Goal: Answer question/provide support

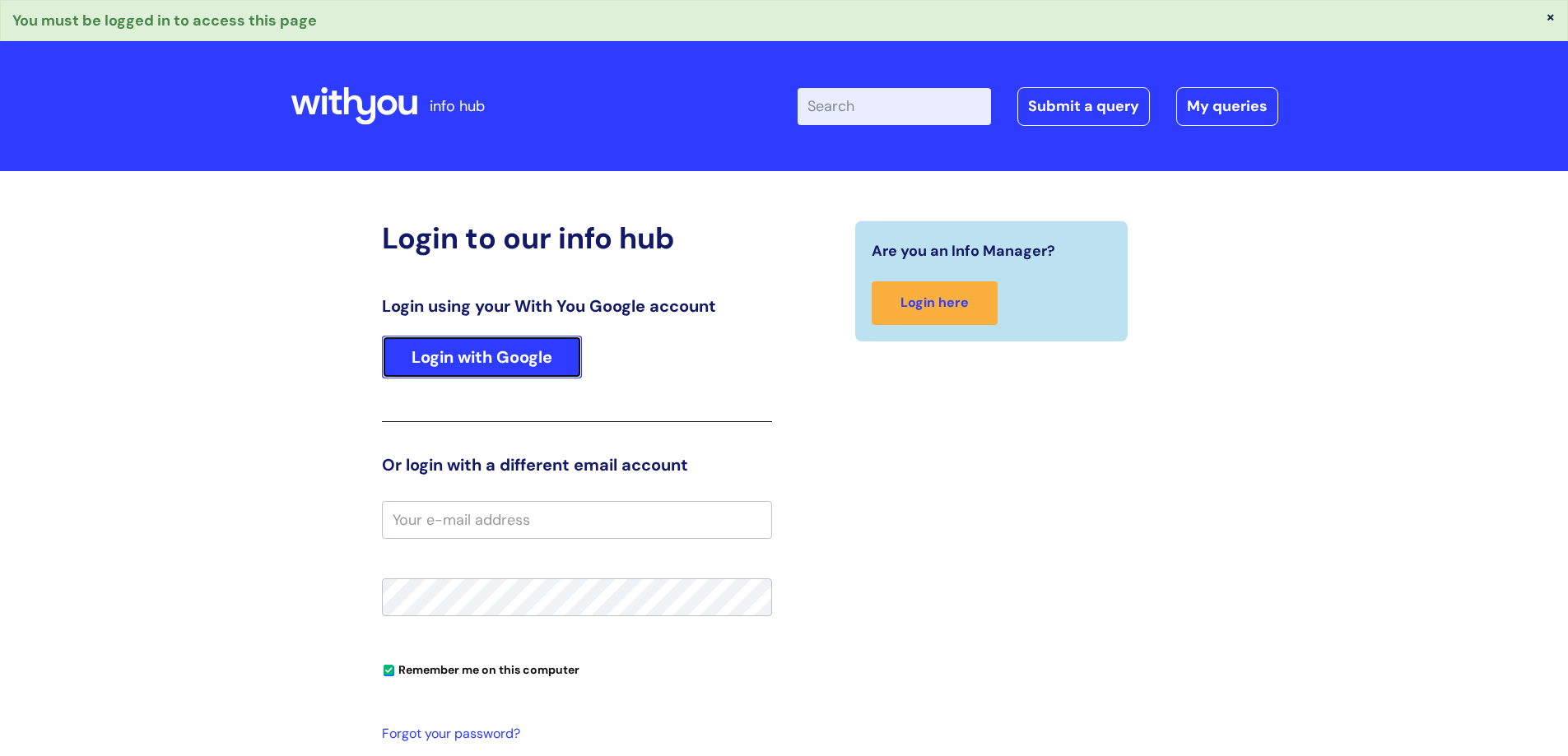
click at [526, 357] on link "Login with Google" at bounding box center [482, 357] width 200 height 43
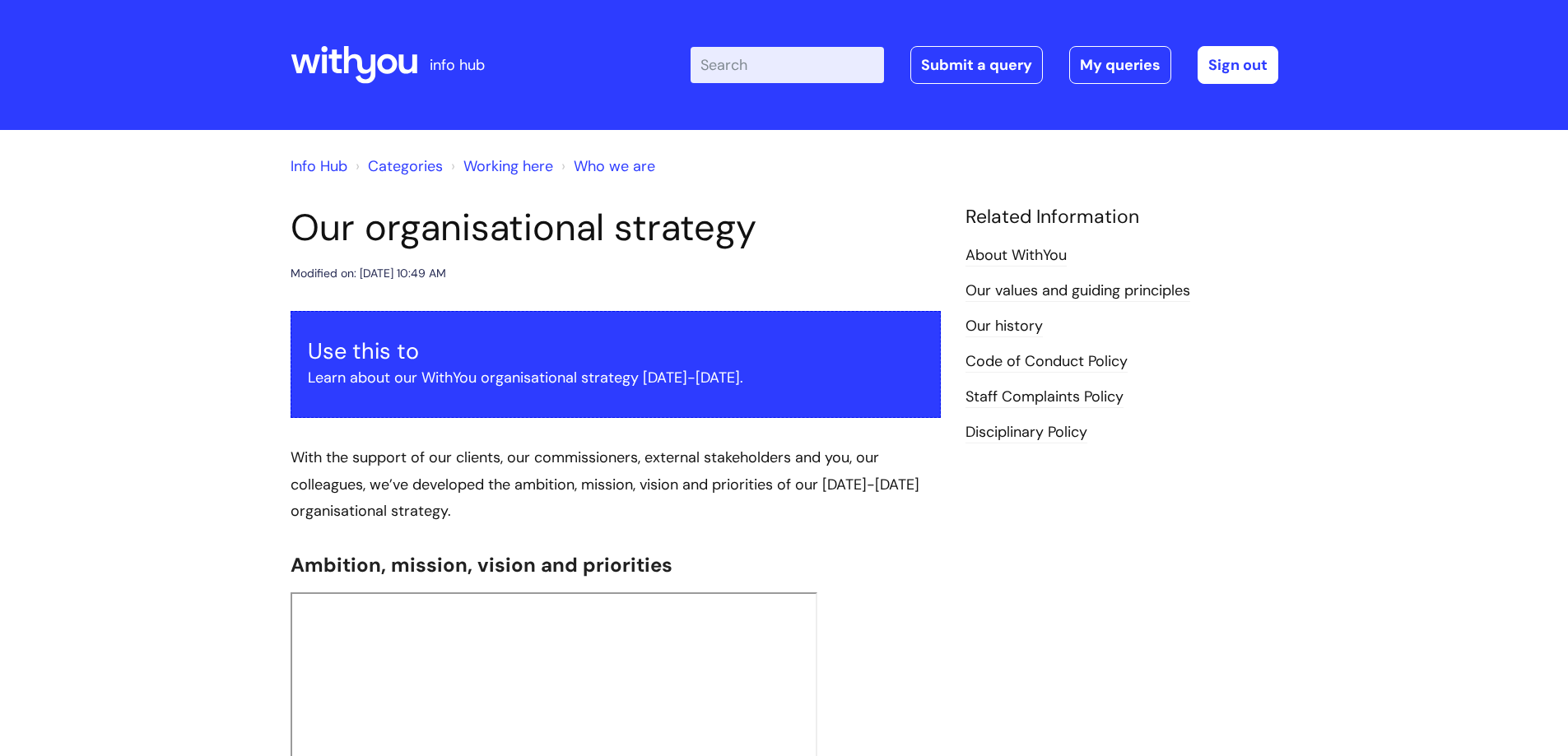
click at [764, 66] on input "Enter your search term here..." at bounding box center [787, 65] width 194 height 36
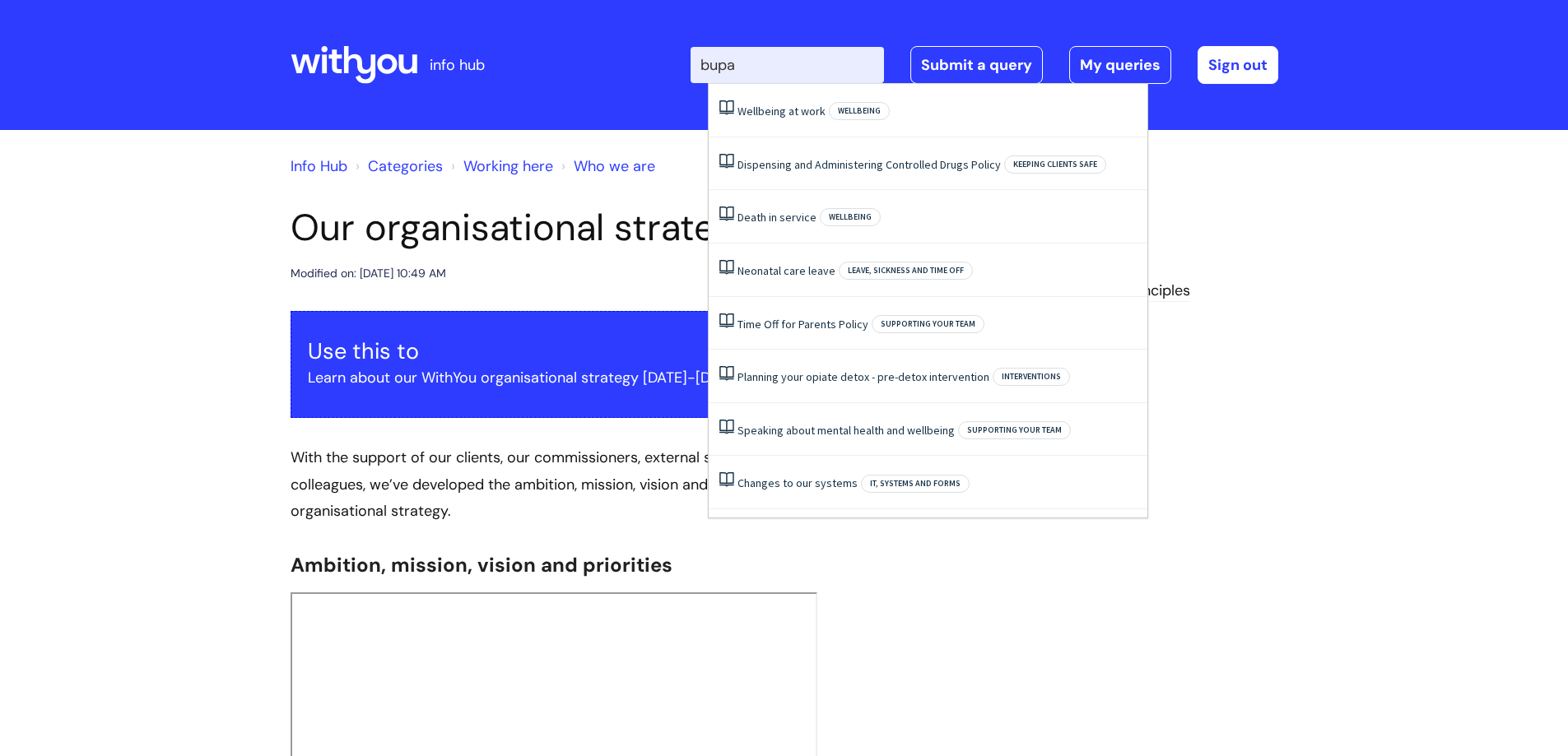
type input "bupa"
click button "Search" at bounding box center [0, 0] width 0 height 0
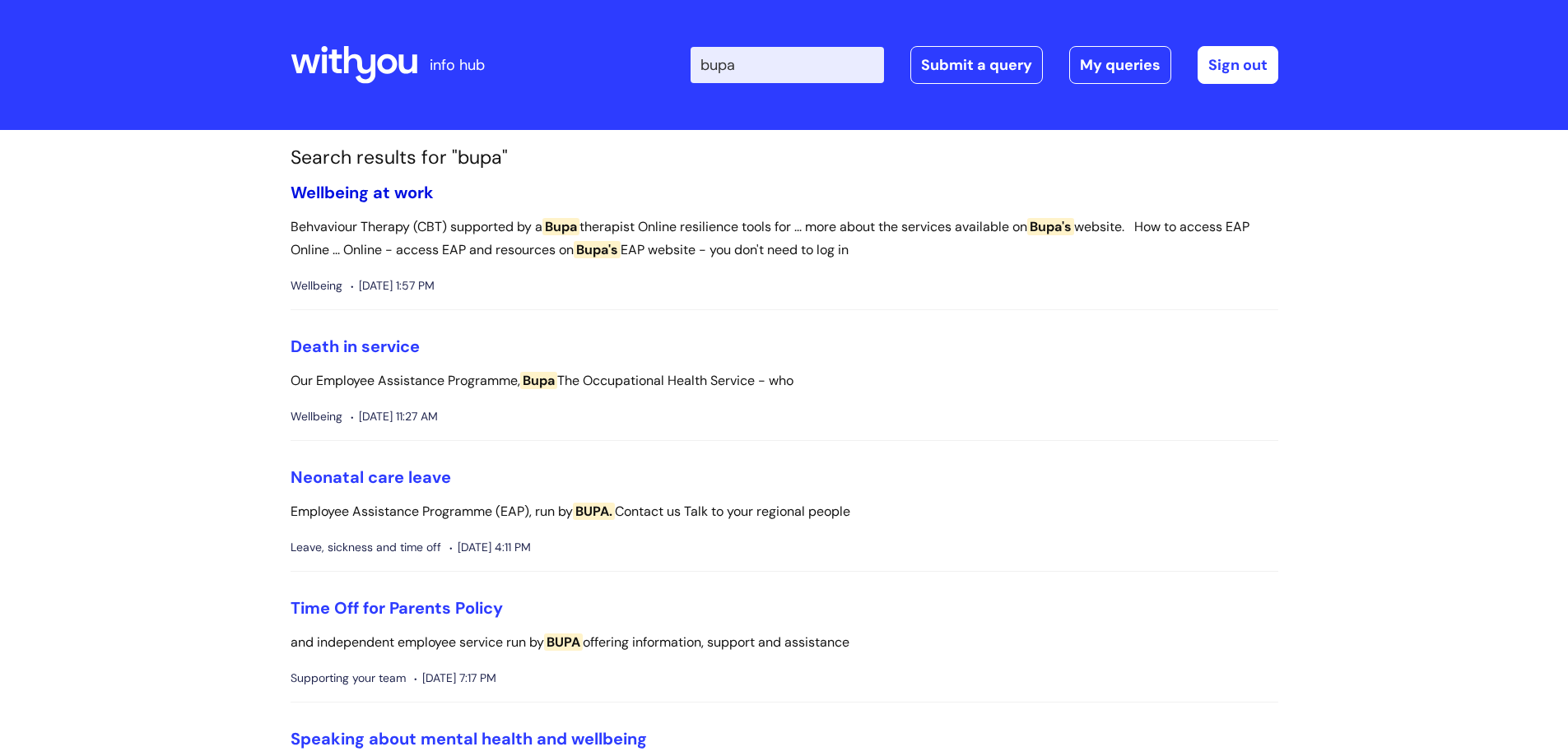
click at [338, 196] on link "Wellbeing at work" at bounding box center [363, 192] width 143 height 22
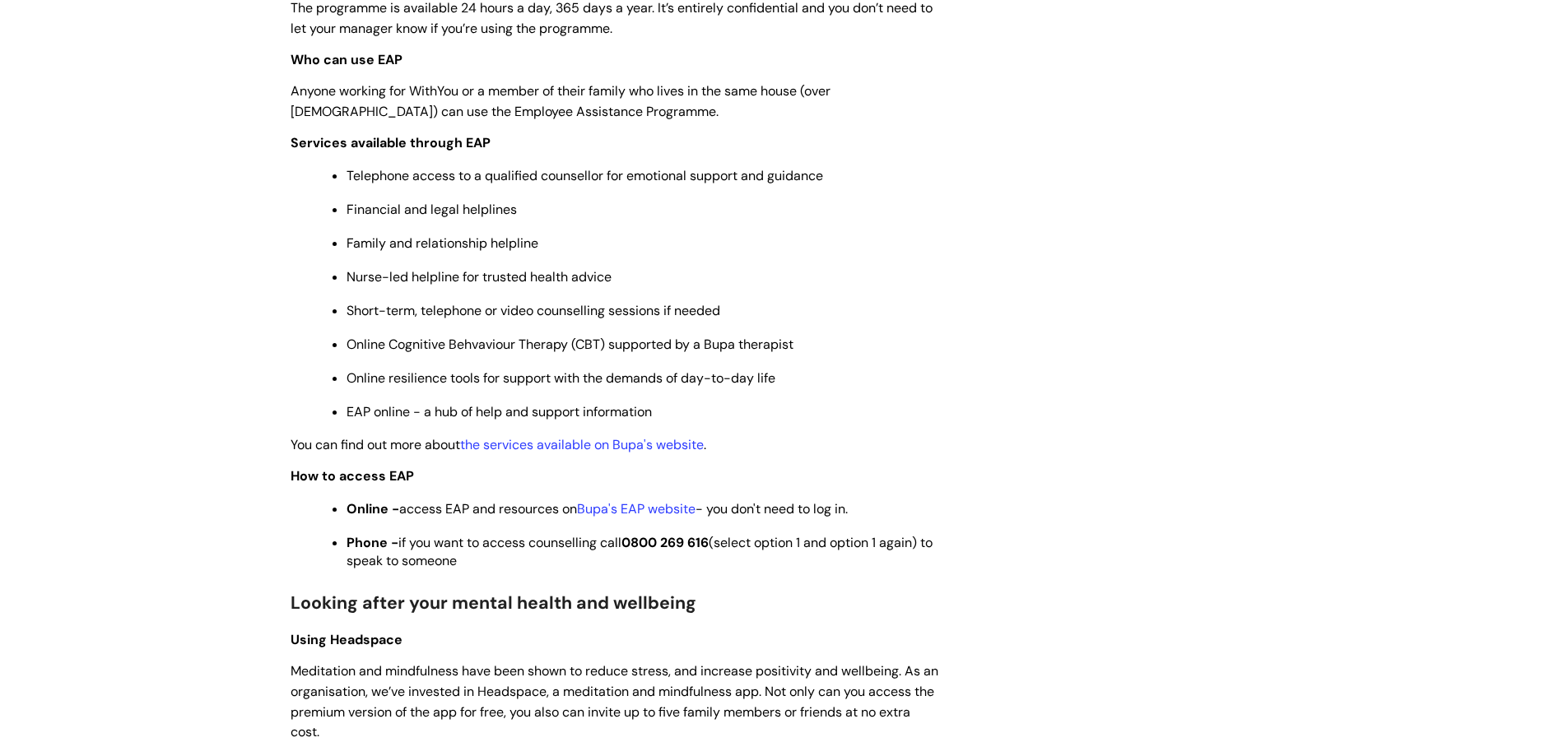
scroll to position [718, 0]
click at [665, 442] on link "the services available on Bupa's website" at bounding box center [582, 444] width 244 height 18
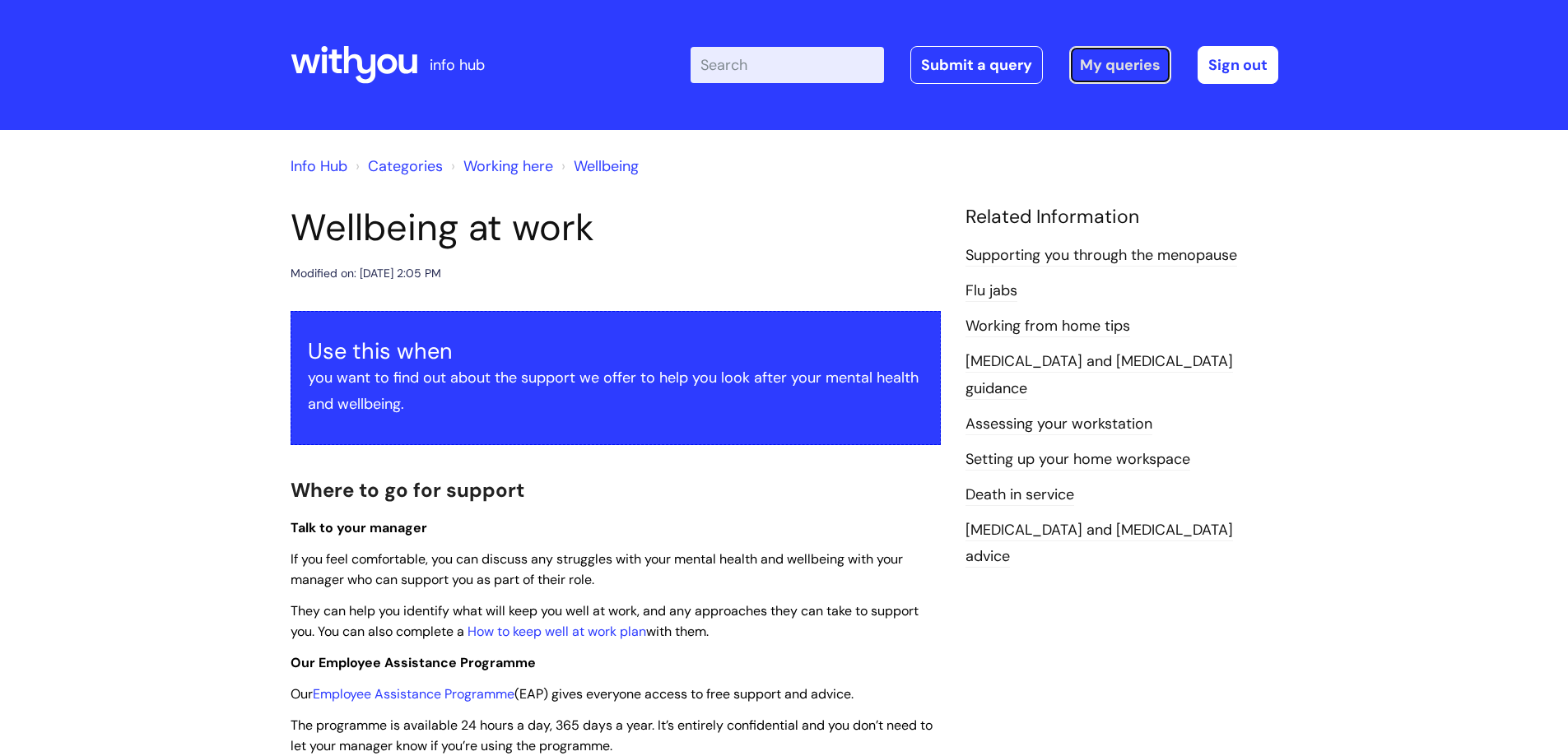
click at [1102, 56] on link "My queries" at bounding box center [1120, 65] width 102 height 38
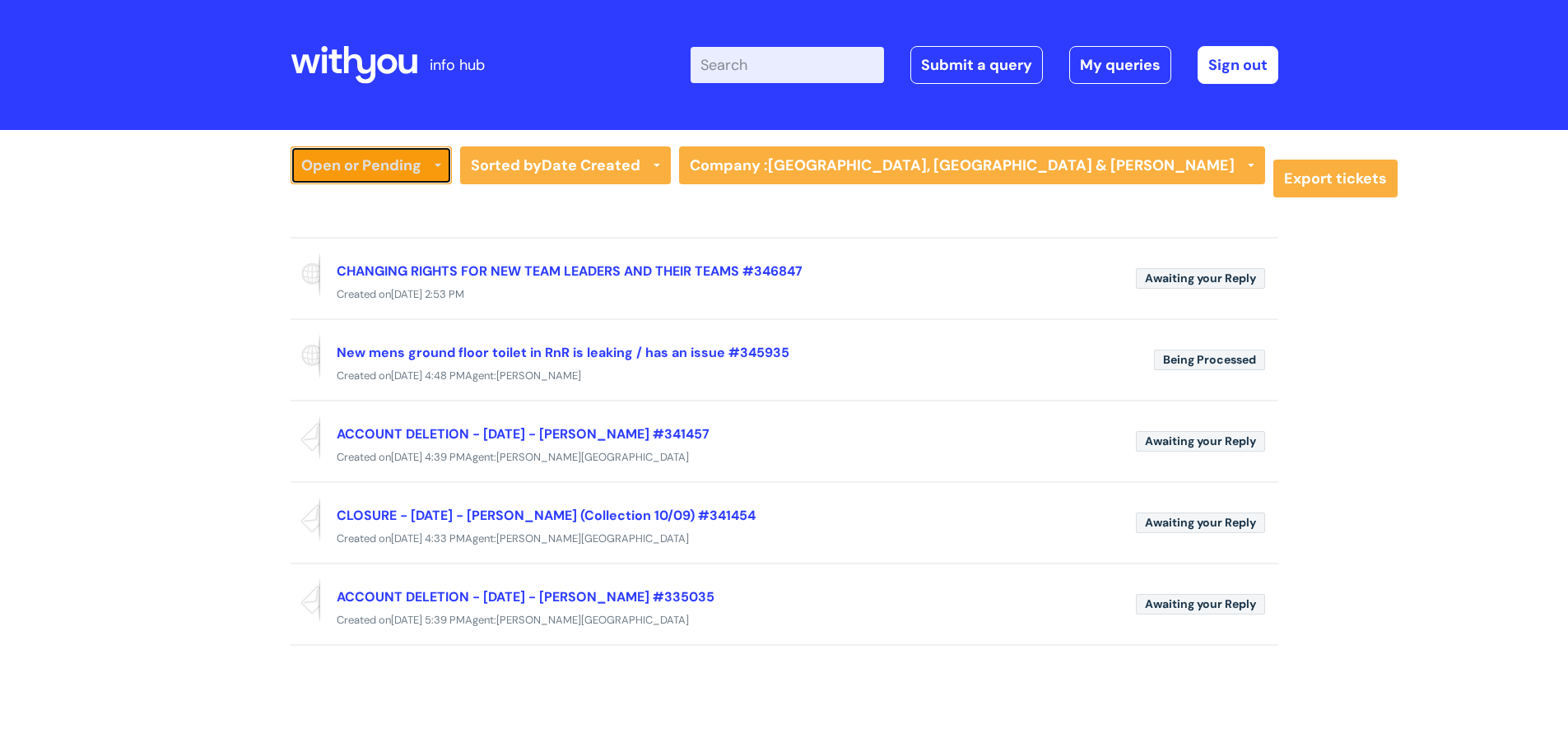
click at [342, 157] on link "Open or Pending" at bounding box center [371, 165] width 161 height 38
click at [354, 197] on link "All Tickets" at bounding box center [371, 199] width 161 height 23
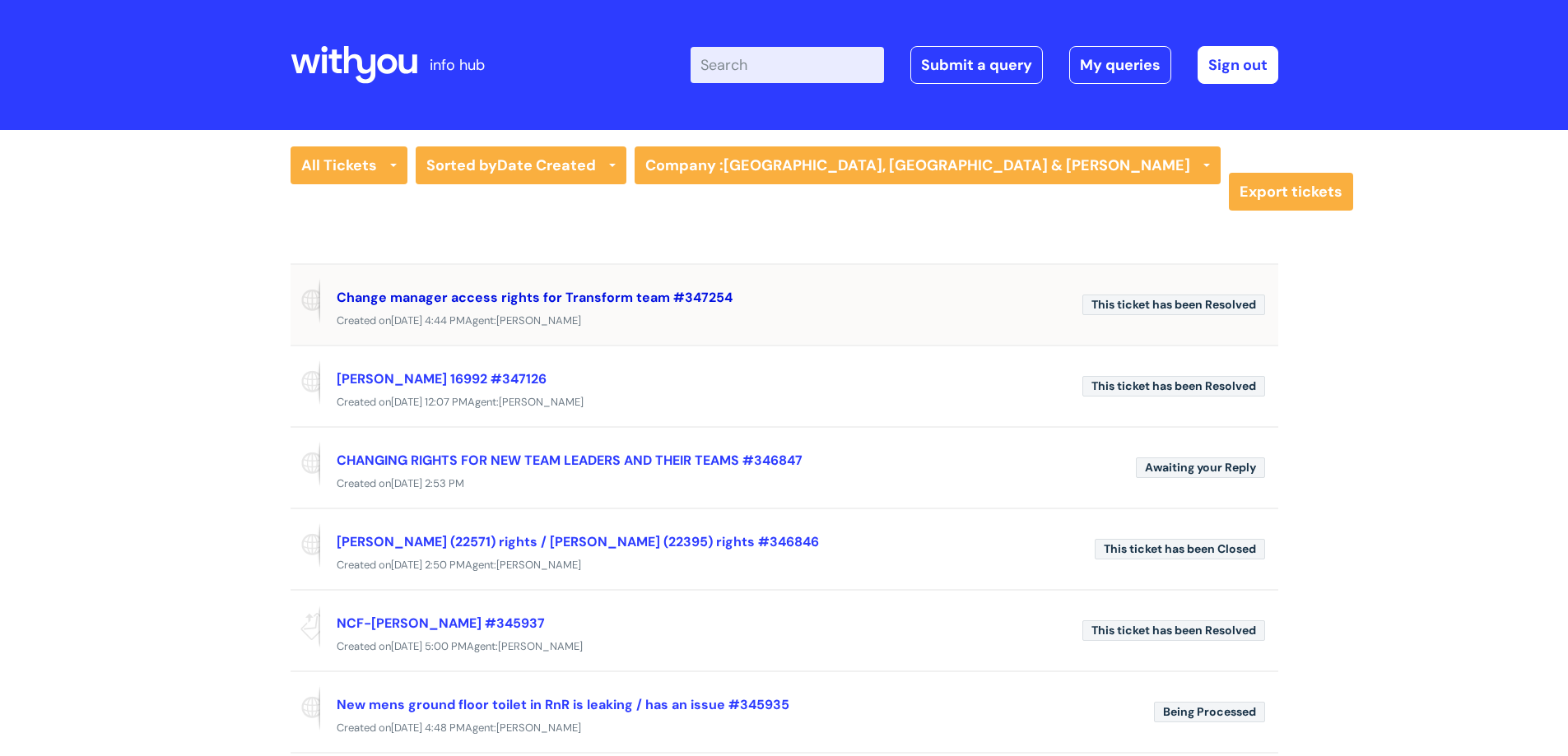
click at [517, 295] on link "Change manager access rights for Transform team #347254" at bounding box center [534, 297] width 396 height 18
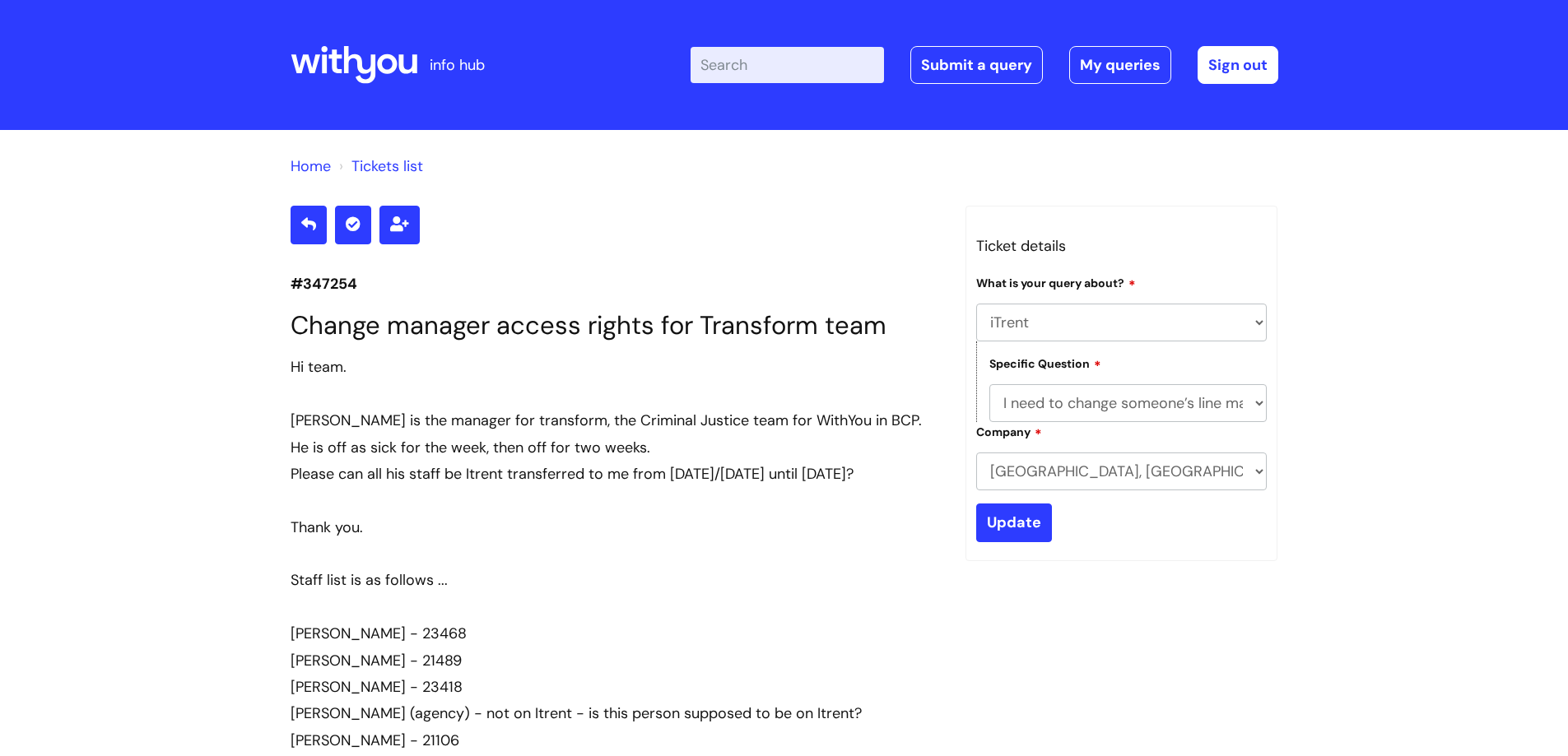
select select "iTrent"
select select "I need to change someone’s line manager"
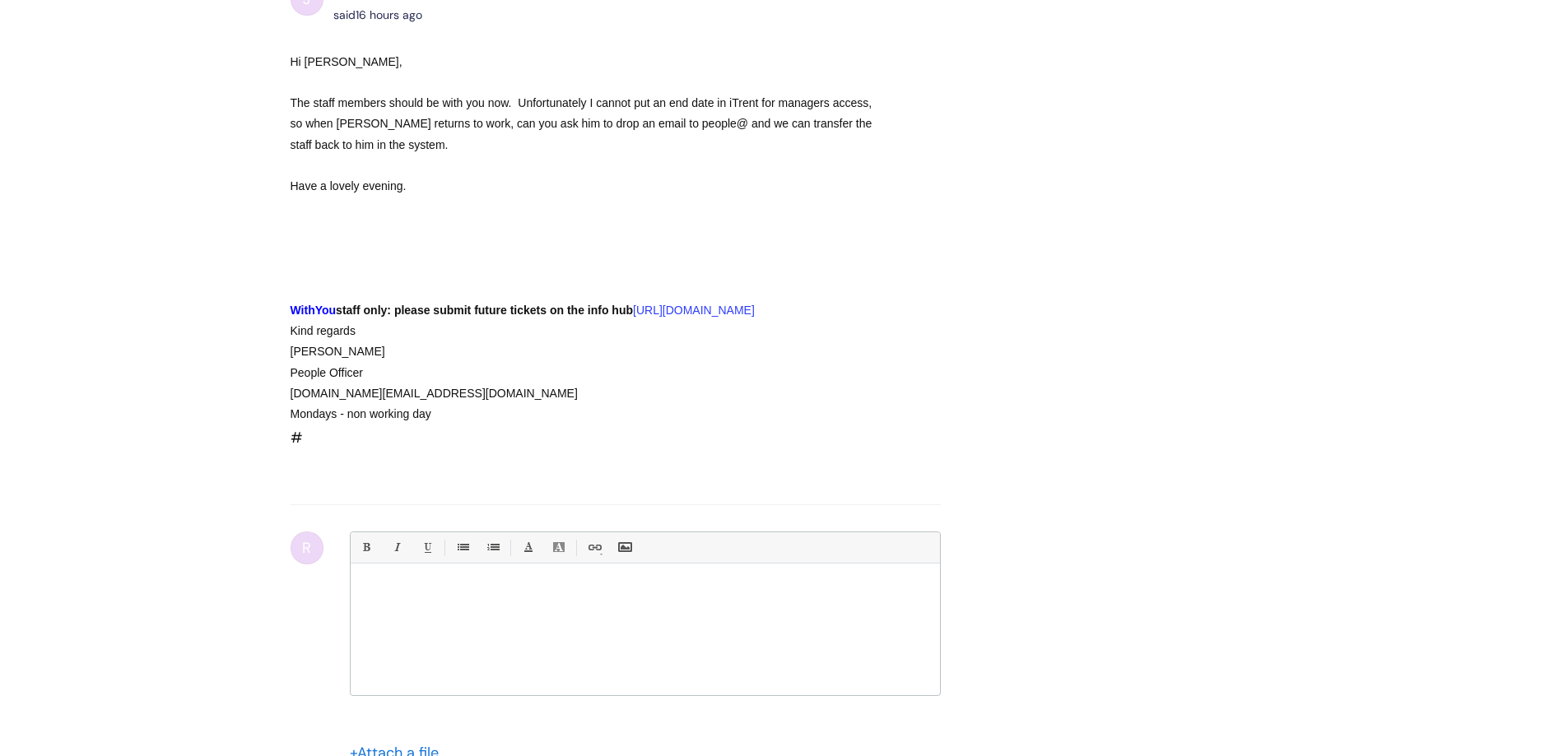
scroll to position [906, 0]
click at [402, 652] on div at bounding box center [645, 632] width 589 height 124
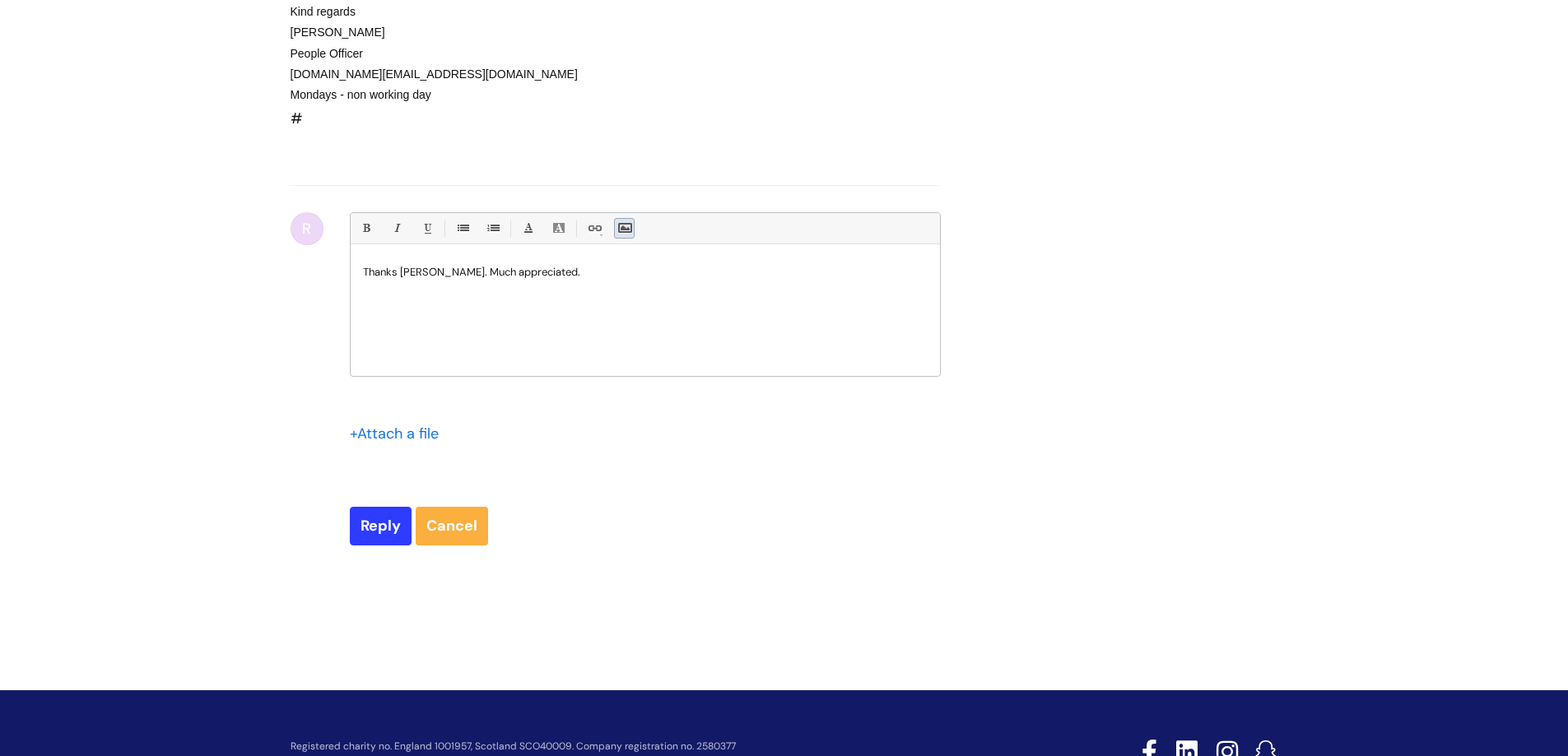
scroll to position [1225, 0]
click at [387, 544] on input "Reply" at bounding box center [380, 524] width 62 height 38
type input "Please Wait..."
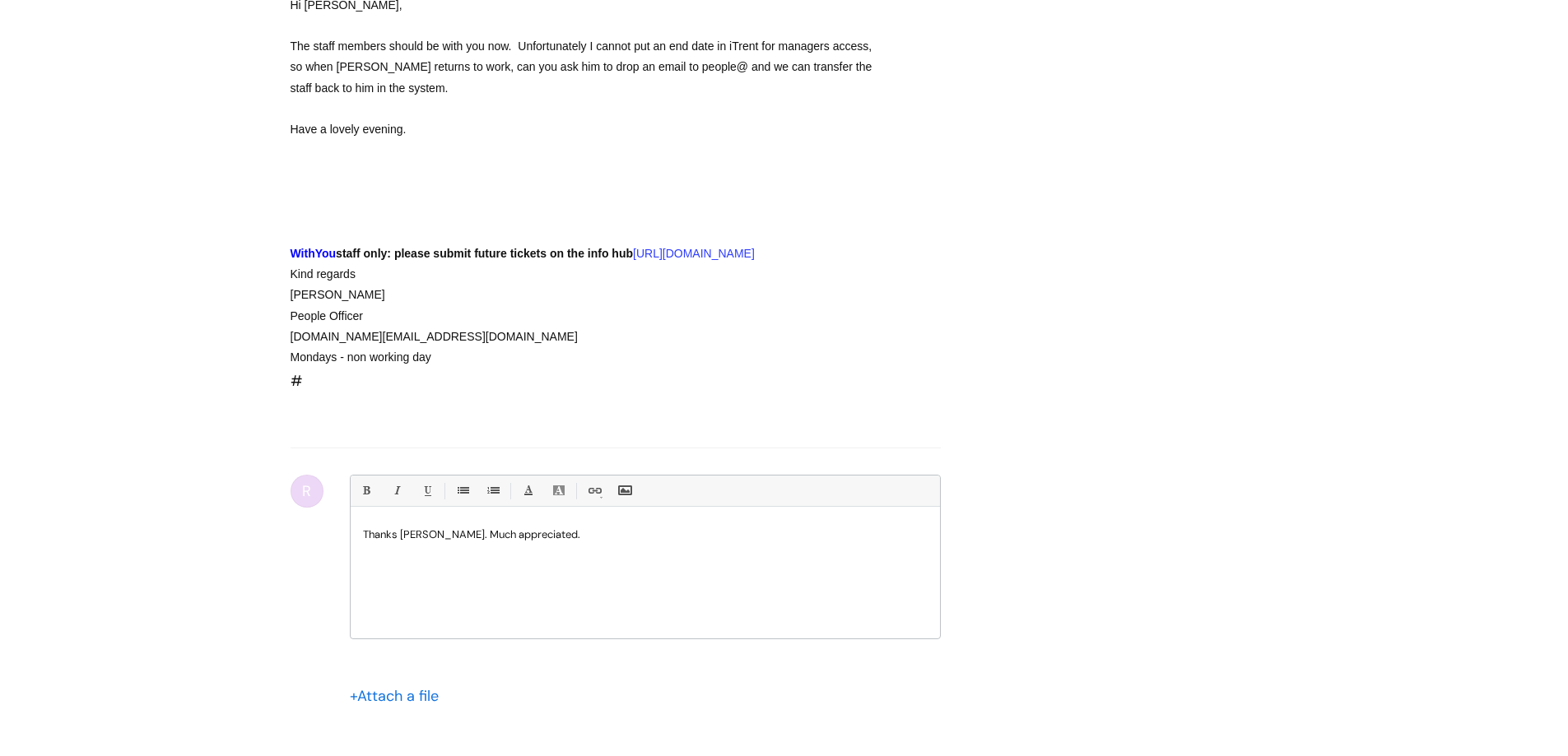
scroll to position [961, 0]
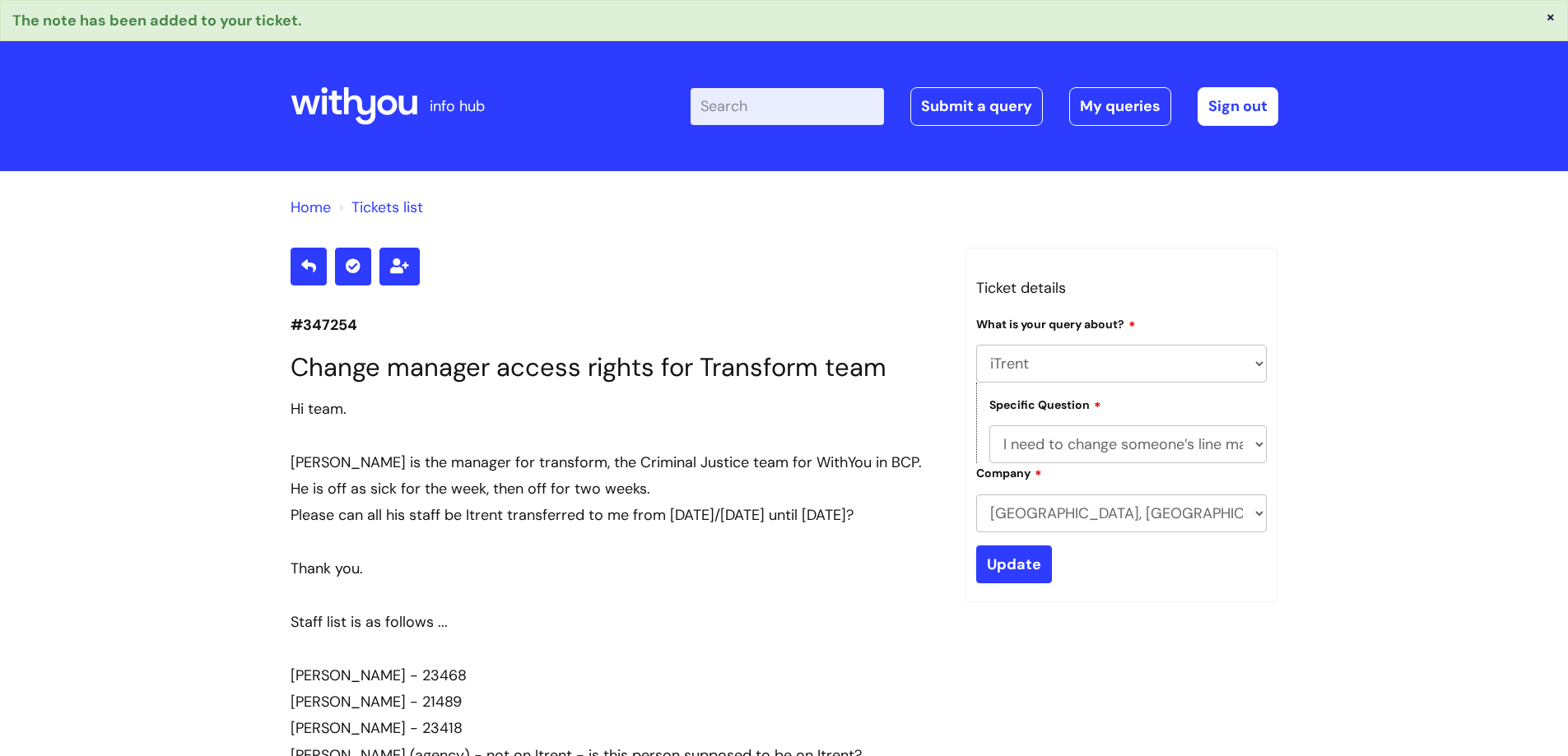
select select "iTrent"
select select "I need to change someone’s line manager"
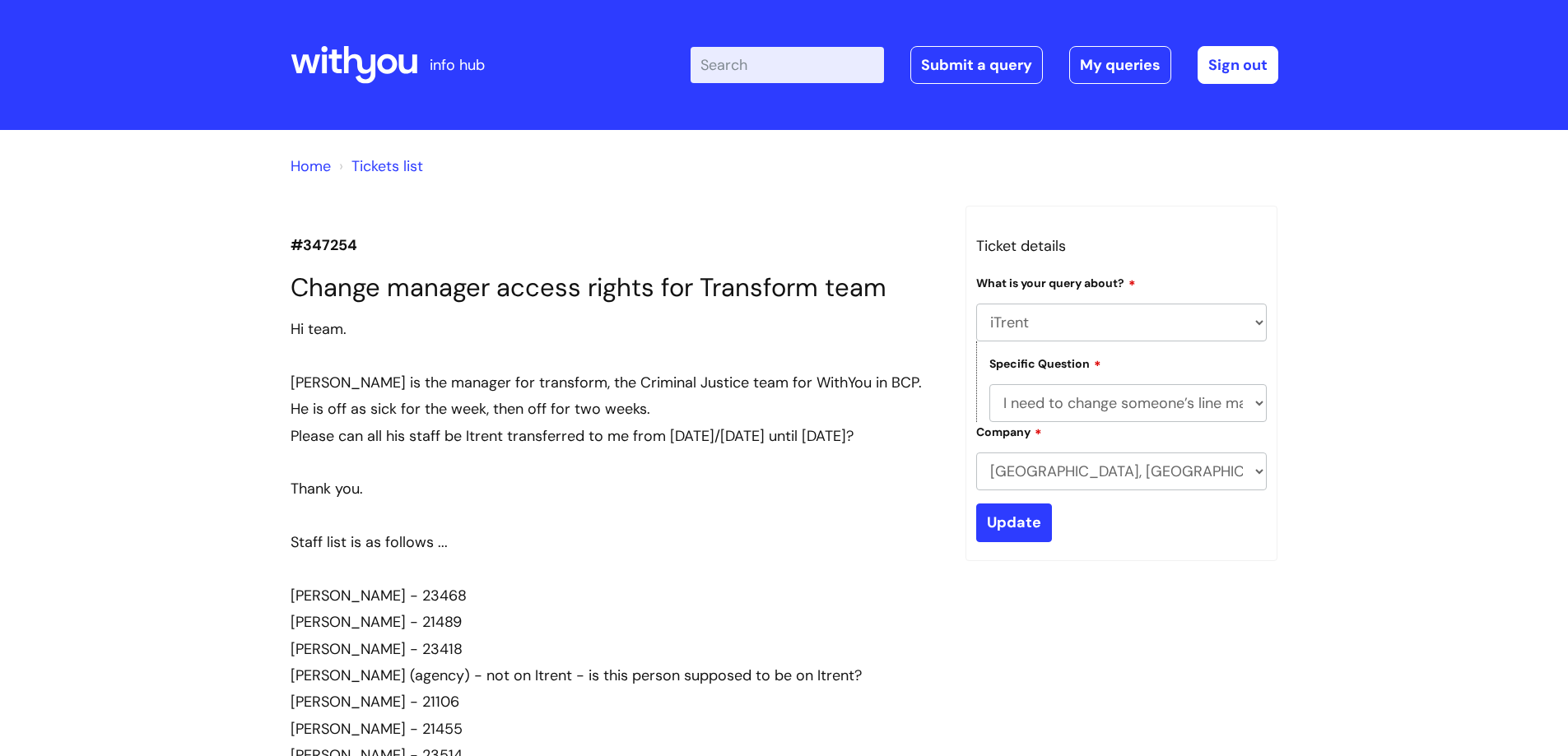
select select "iTrent"
select select "I need to change someone’s line manager"
click at [962, 69] on link "Submit a query" at bounding box center [977, 65] width 133 height 38
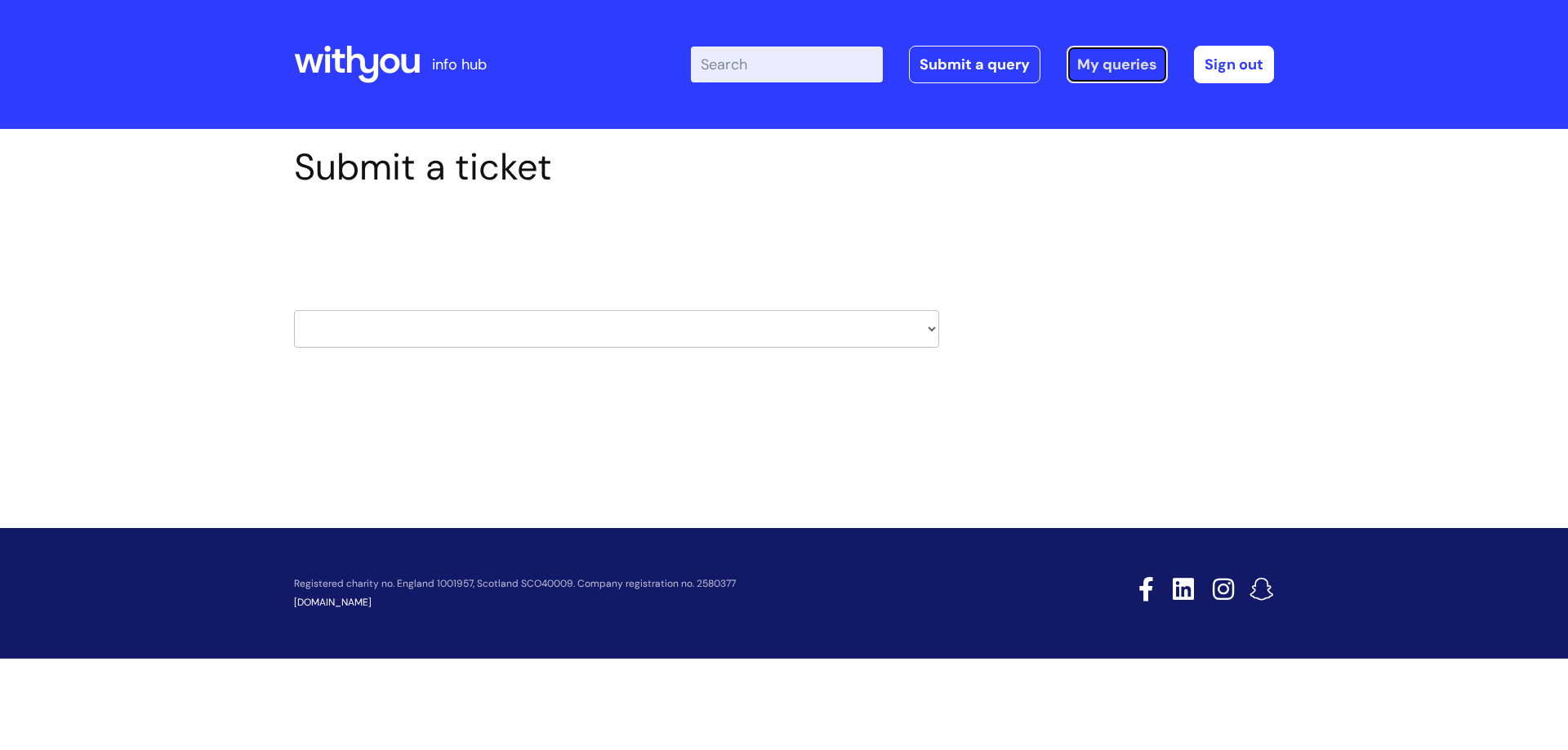
click at [1113, 64] on link "My queries" at bounding box center [1117, 64] width 101 height 38
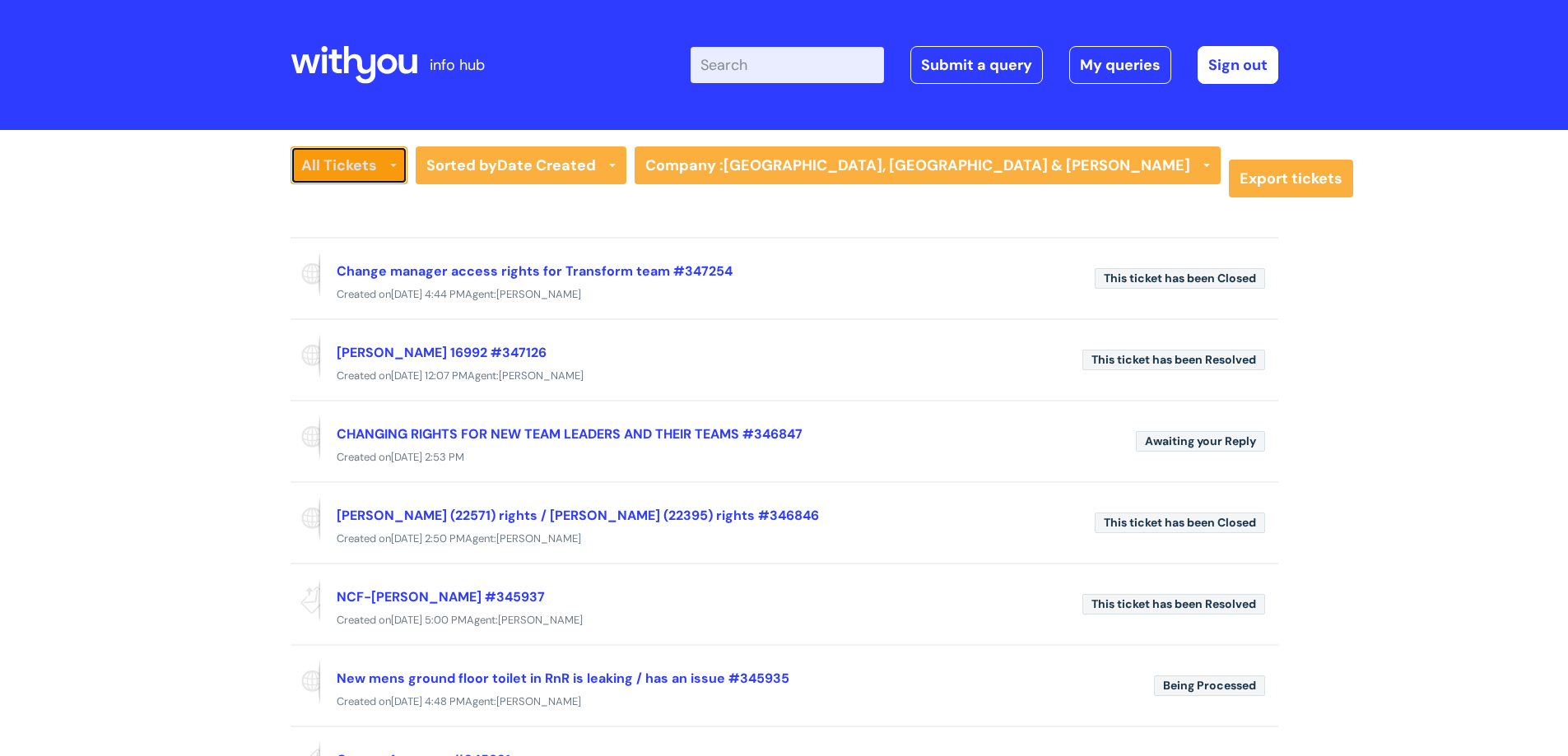
click at [340, 174] on link "All Tickets" at bounding box center [349, 165] width 117 height 38
click at [340, 197] on link "All Tickets" at bounding box center [362, 199] width 141 height 23
